Goal: Transaction & Acquisition: Purchase product/service

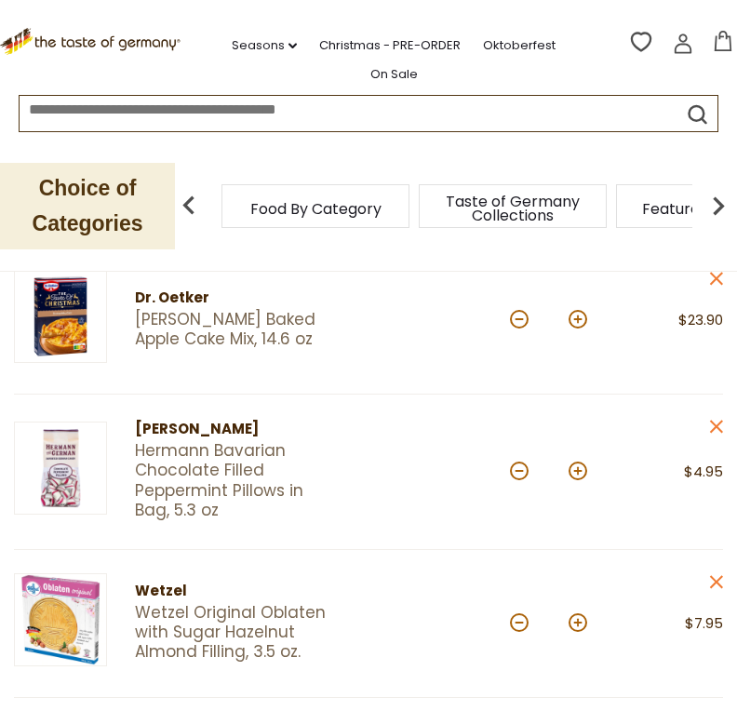
scroll to position [254, 0]
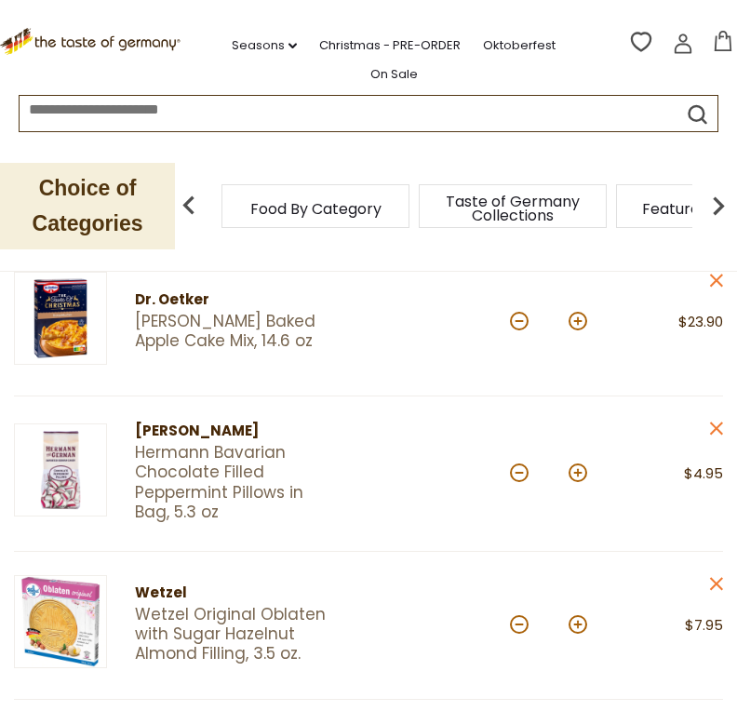
click at [720, 276] on icon "close" at bounding box center [716, 281] width 14 height 14
click at [711, 274] on icon "close" at bounding box center [716, 281] width 14 height 14
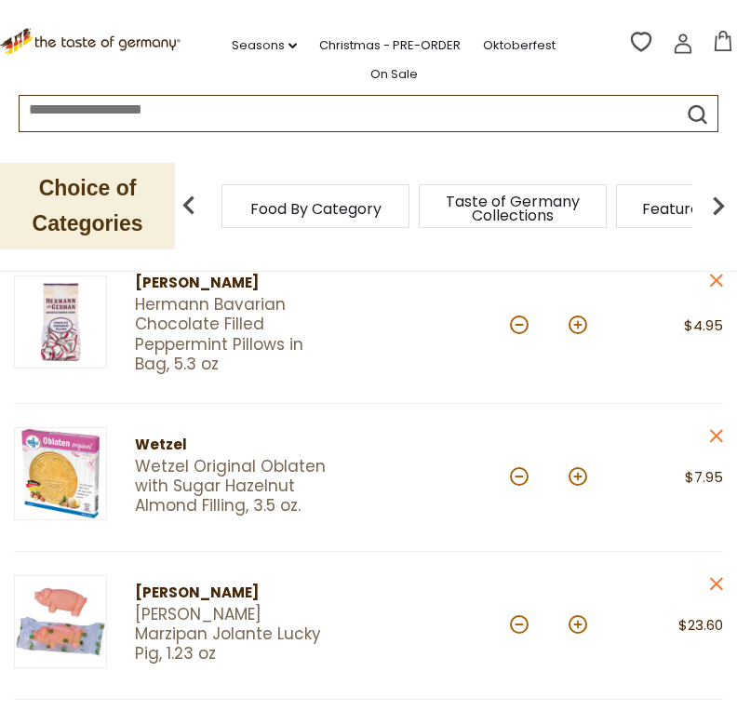
click at [715, 439] on icon "close" at bounding box center [716, 436] width 14 height 14
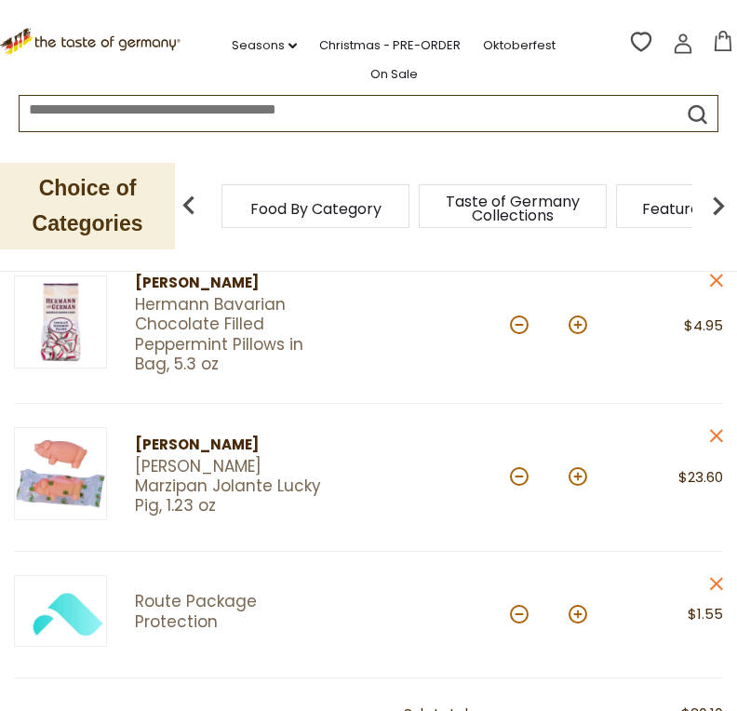
click at [717, 430] on icon "close" at bounding box center [716, 436] width 14 height 14
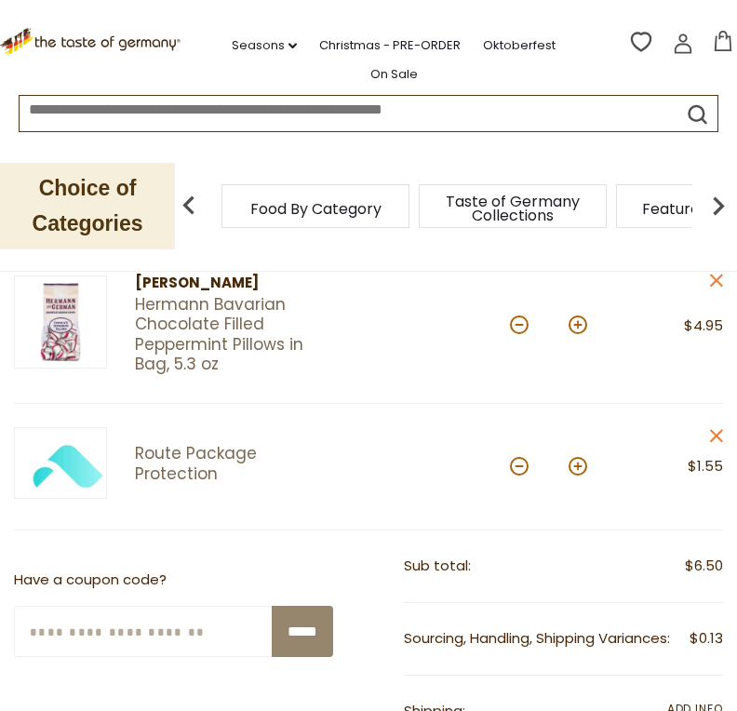
click at [717, 277] on icon "close" at bounding box center [716, 281] width 14 height 14
